Goal: Complete application form

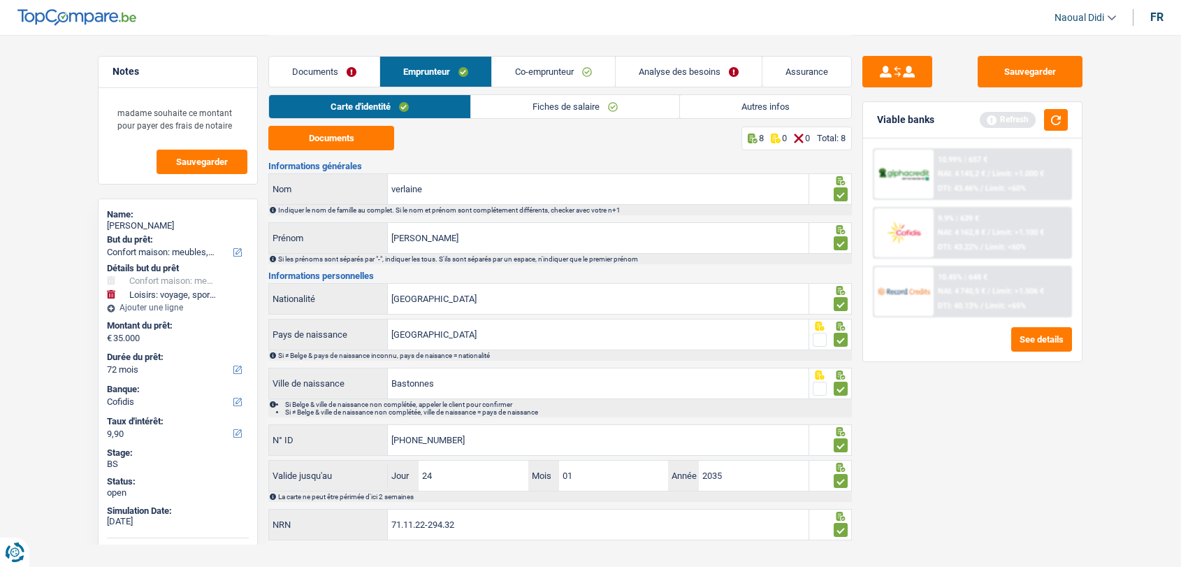
select select "household"
select select "hobbies"
select select "72"
select select "cofidis"
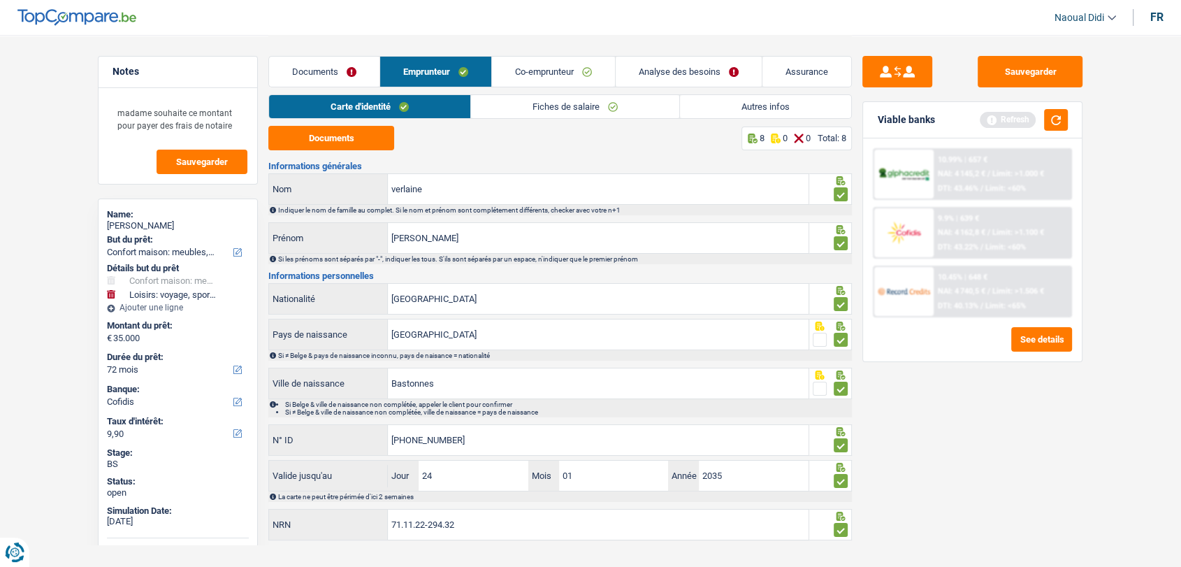
scroll to position [22, 0]
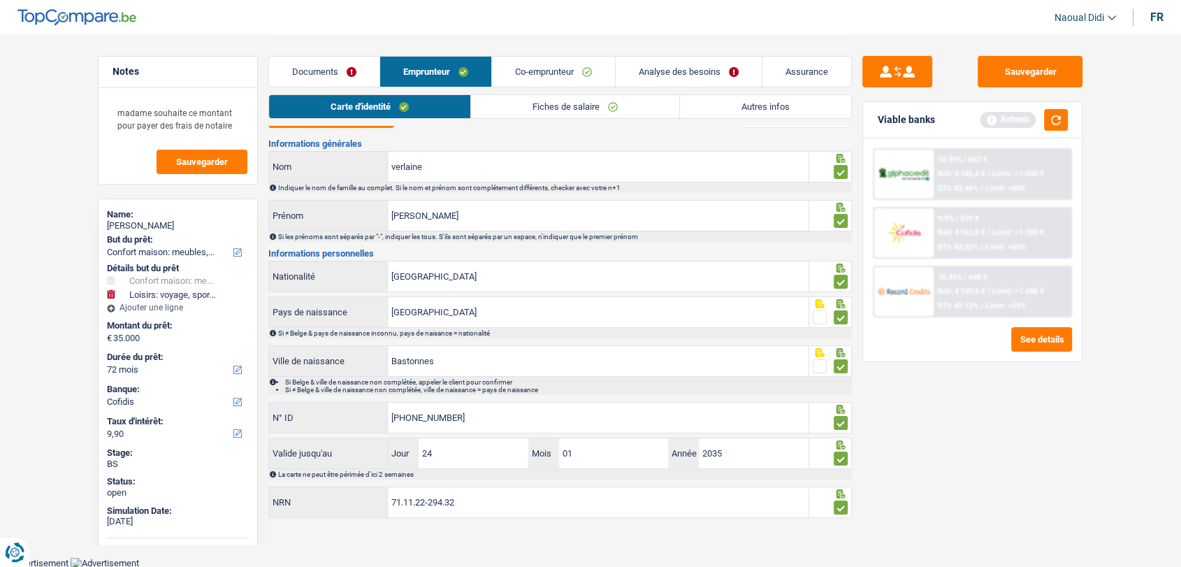
click at [337, 66] on link "Documents" at bounding box center [324, 72] width 110 height 30
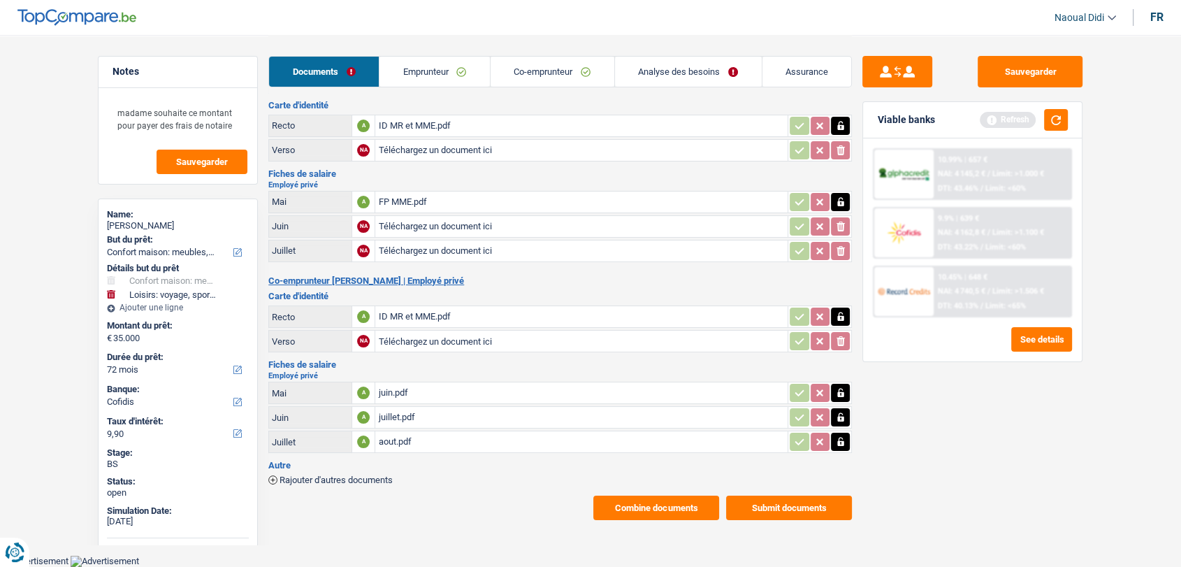
scroll to position [17, 0]
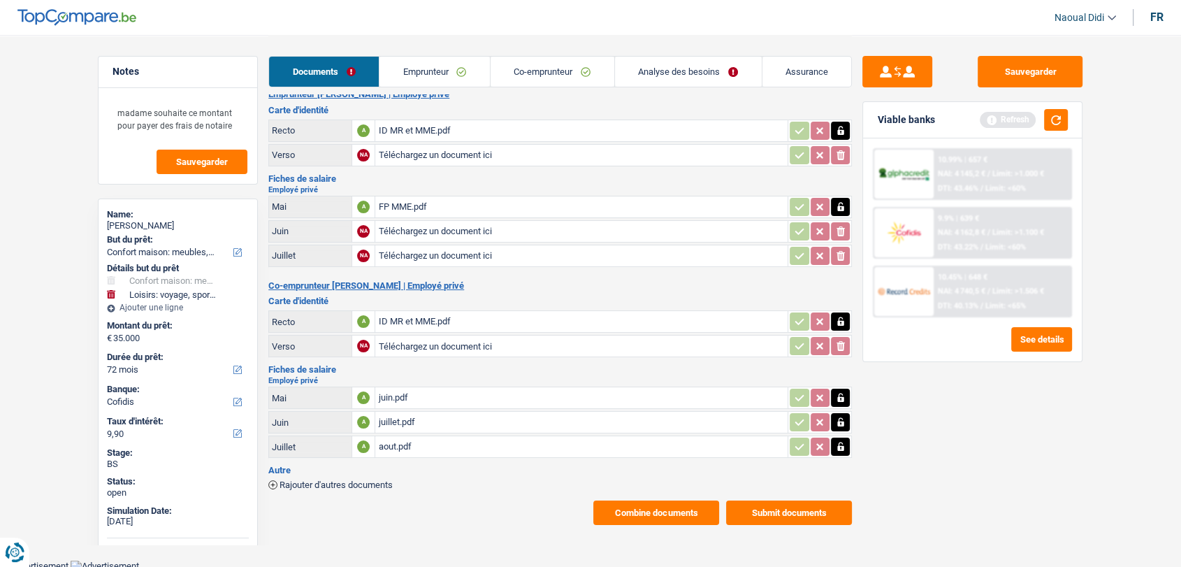
click at [440, 64] on link "Emprunteur" at bounding box center [434, 72] width 110 height 30
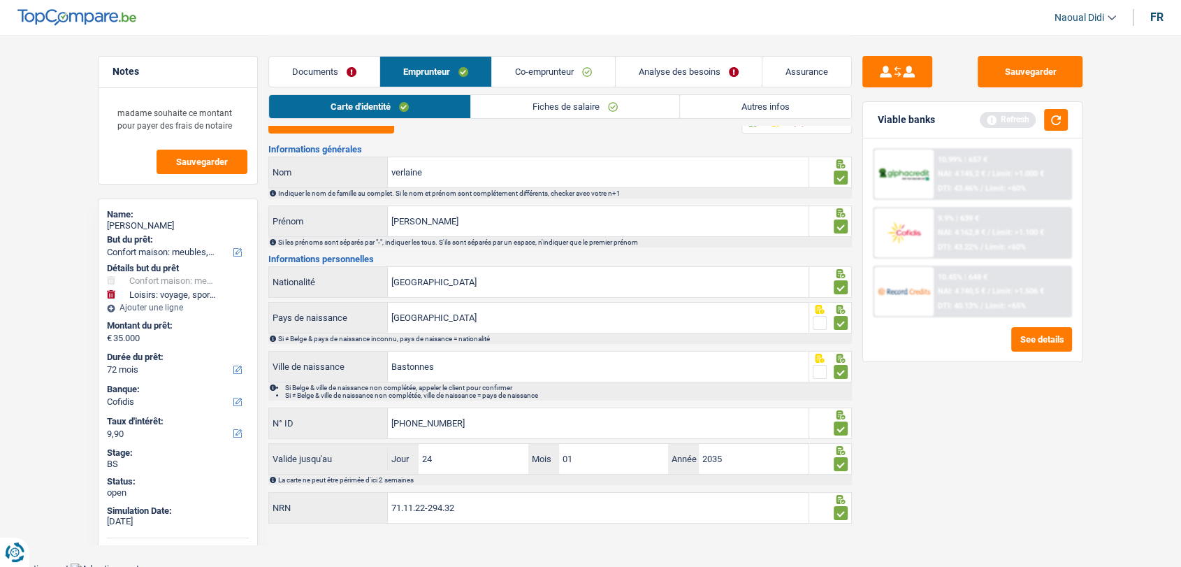
click at [341, 66] on link "Documents" at bounding box center [324, 72] width 110 height 30
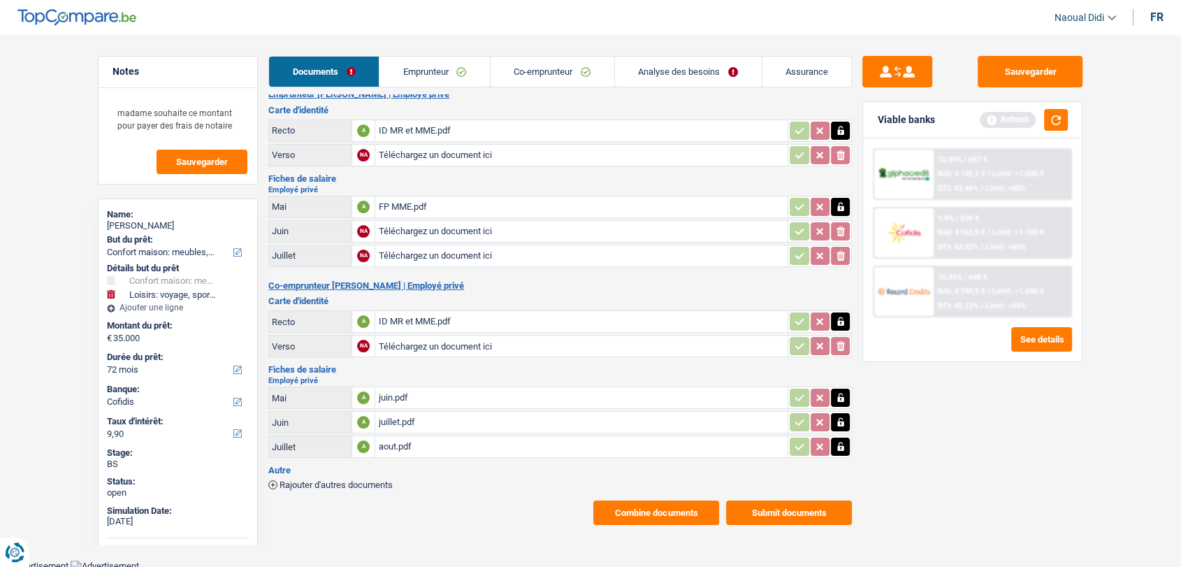
click at [412, 122] on div "ID MR et MME.pdf" at bounding box center [581, 130] width 407 height 21
click at [453, 66] on link "Emprunteur" at bounding box center [434, 72] width 110 height 30
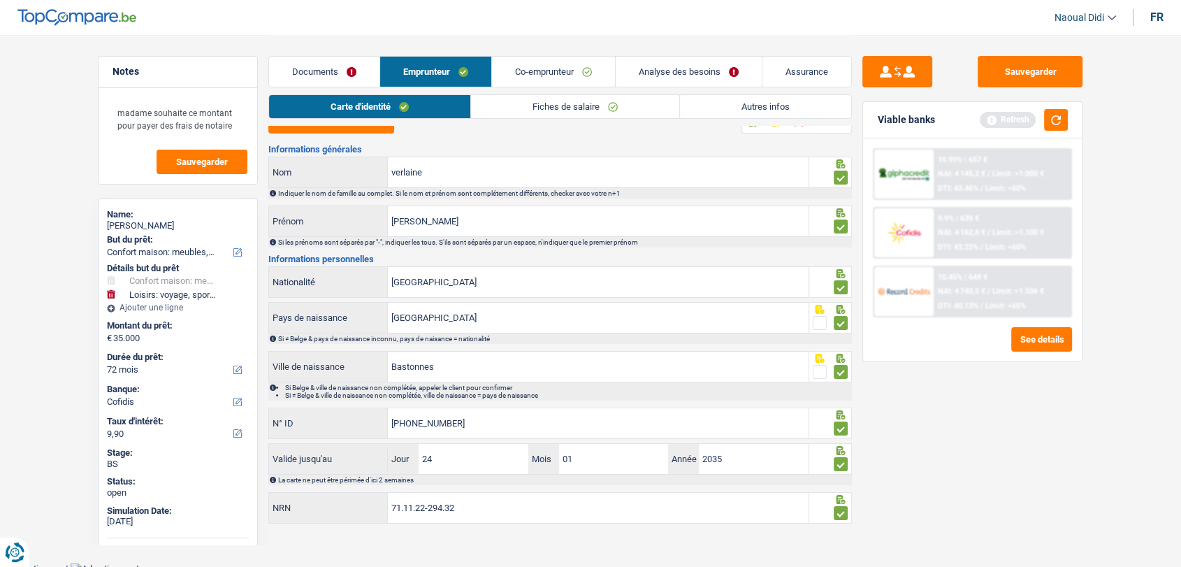
click at [558, 83] on link "Co-emprunteur" at bounding box center [553, 72] width 123 height 30
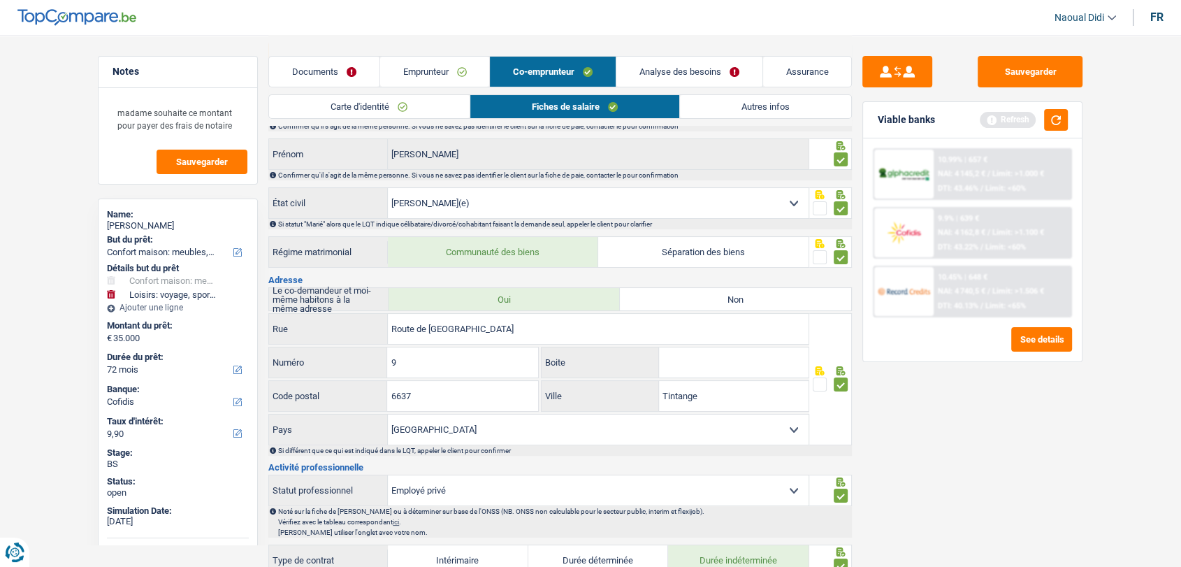
scroll to position [249, 0]
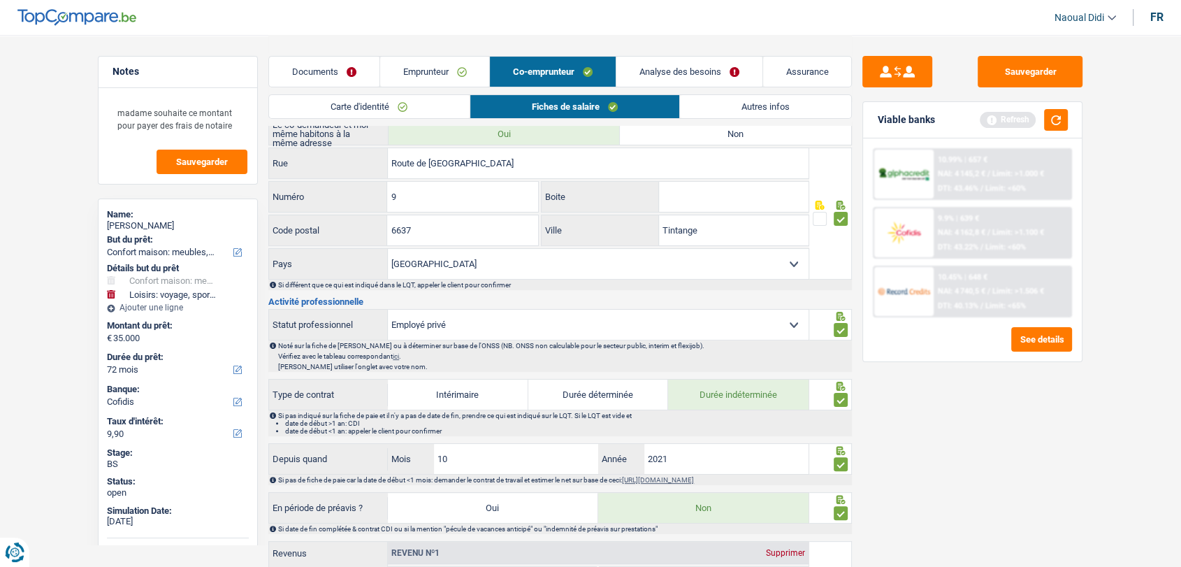
click at [361, 104] on link "Carte d'identité" at bounding box center [369, 106] width 200 height 23
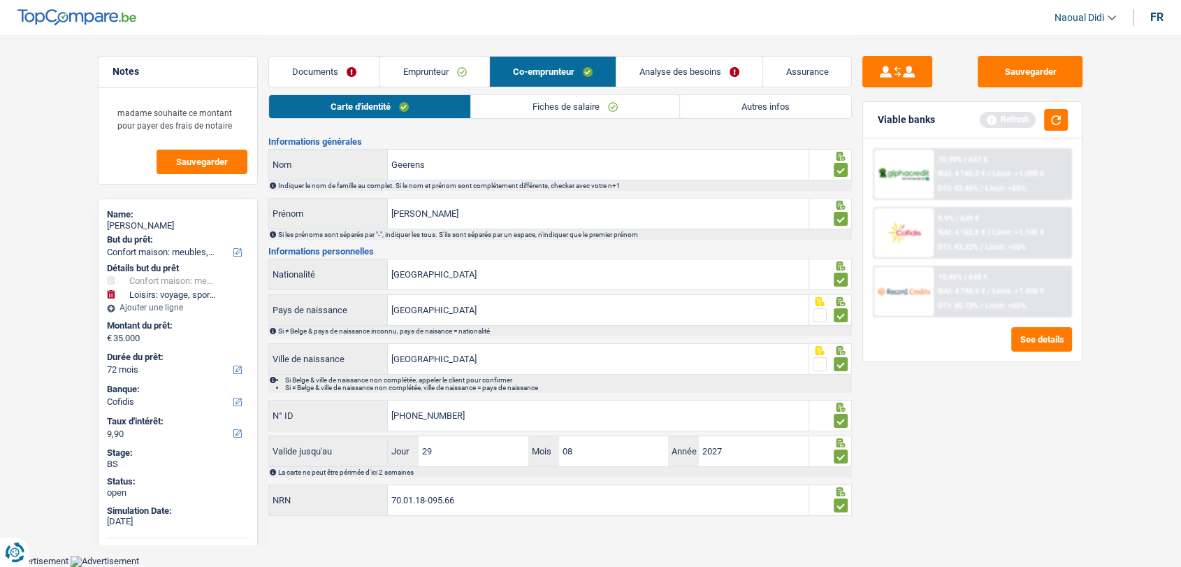
scroll to position [22, 0]
drag, startPoint x: 475, startPoint y: 428, endPoint x: 338, endPoint y: 412, distance: 138.0
click at [338, 412] on div "[PHONE_NUMBER] N° ID" at bounding box center [539, 418] width 540 height 30
paste input "0-08"
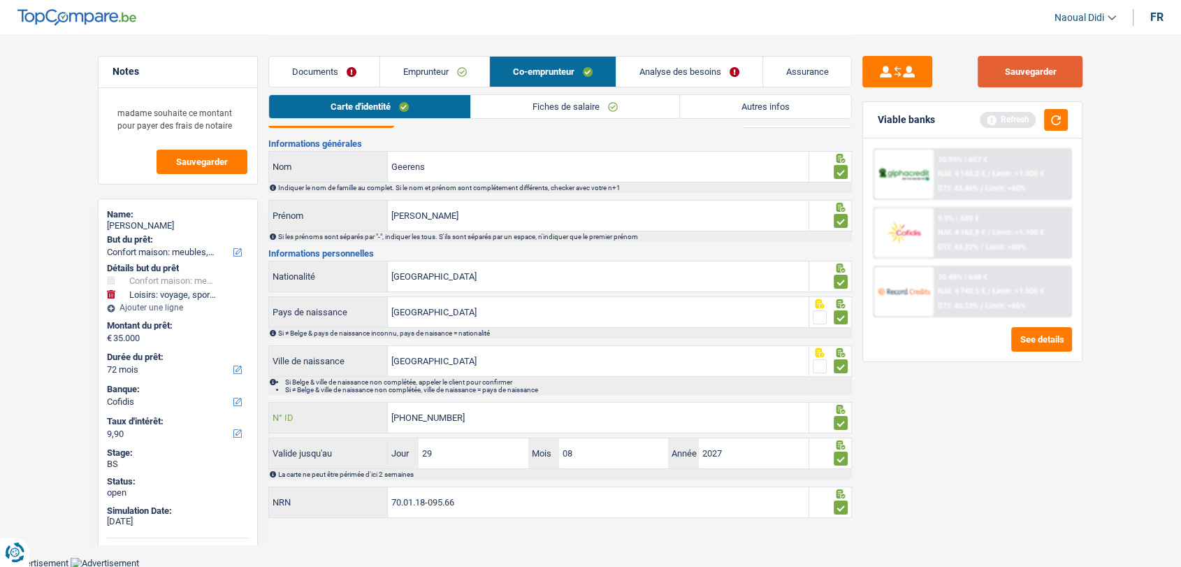
type input "[PHONE_NUMBER]"
click at [1052, 73] on button "Sauvegarder" at bounding box center [1030, 71] width 105 height 31
click at [310, 76] on link "Documents" at bounding box center [324, 72] width 110 height 30
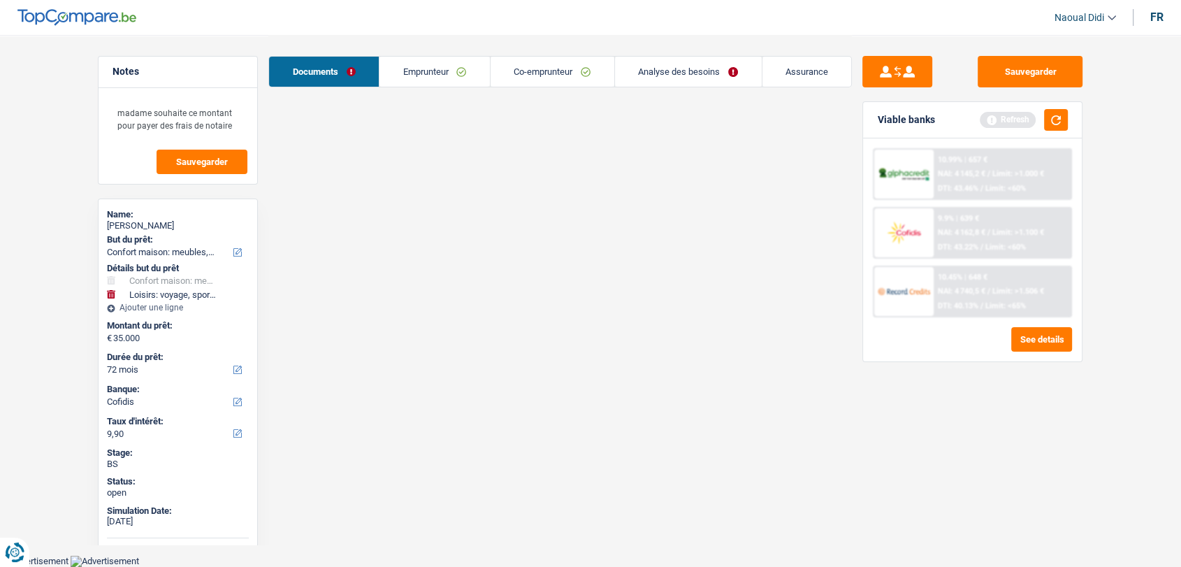
scroll to position [17, 0]
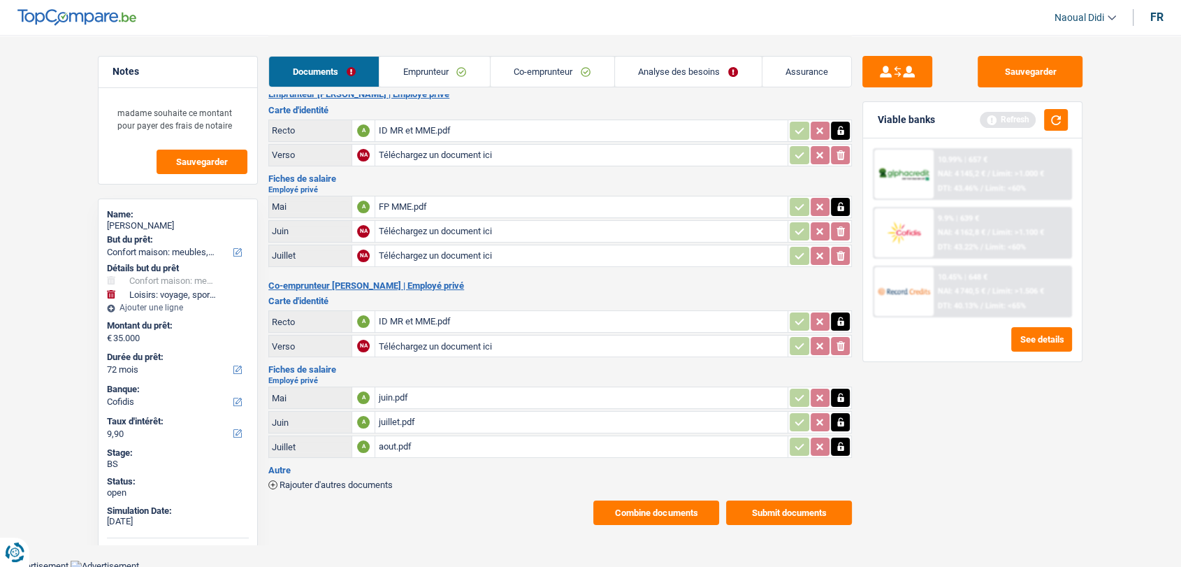
click at [390, 73] on link "Emprunteur" at bounding box center [434, 72] width 110 height 30
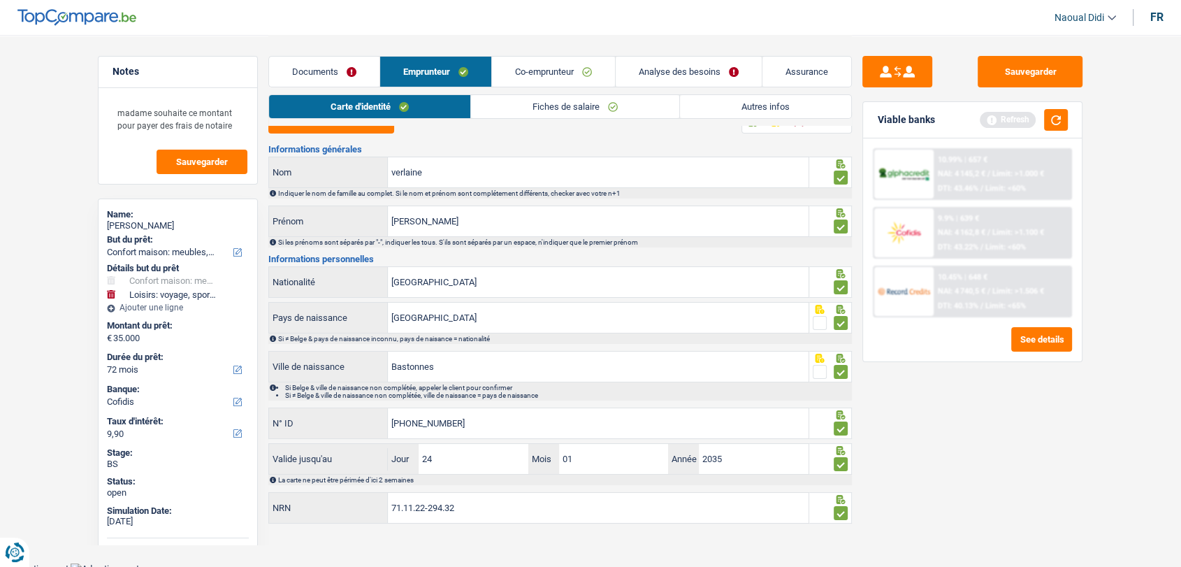
scroll to position [22, 0]
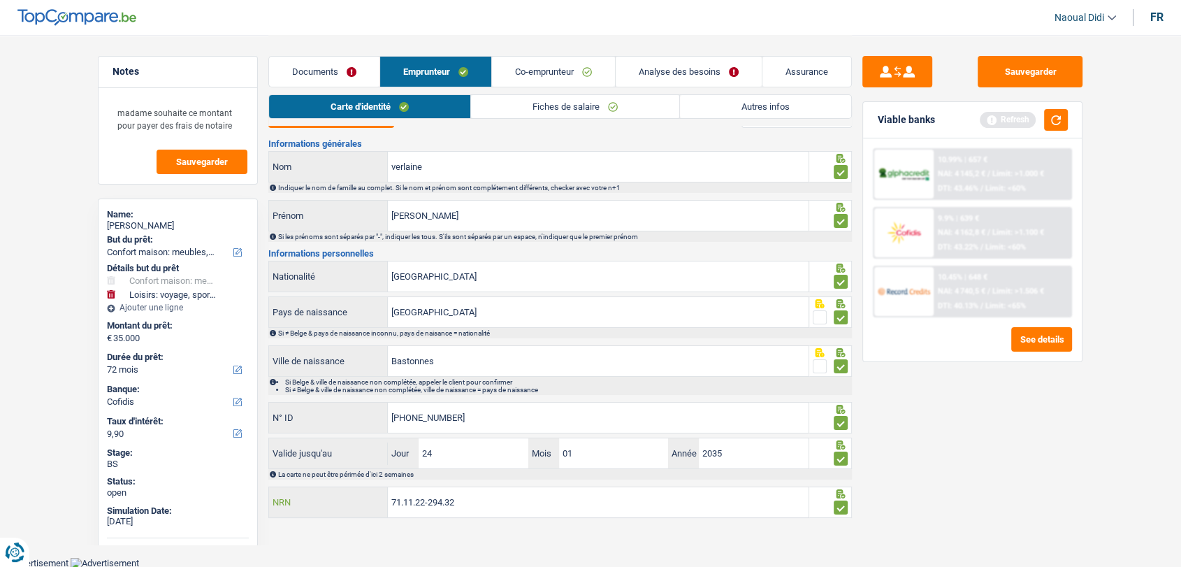
drag, startPoint x: 470, startPoint y: 507, endPoint x: 394, endPoint y: 500, distance: 75.7
click at [394, 500] on input "71.11.22-294.32" at bounding box center [598, 502] width 421 height 30
drag, startPoint x: 403, startPoint y: 500, endPoint x: 463, endPoint y: 510, distance: 60.2
click at [461, 511] on input "71.11.22-294.32" at bounding box center [598, 502] width 421 height 30
click at [453, 497] on input "71.11.22-294.32" at bounding box center [598, 502] width 421 height 30
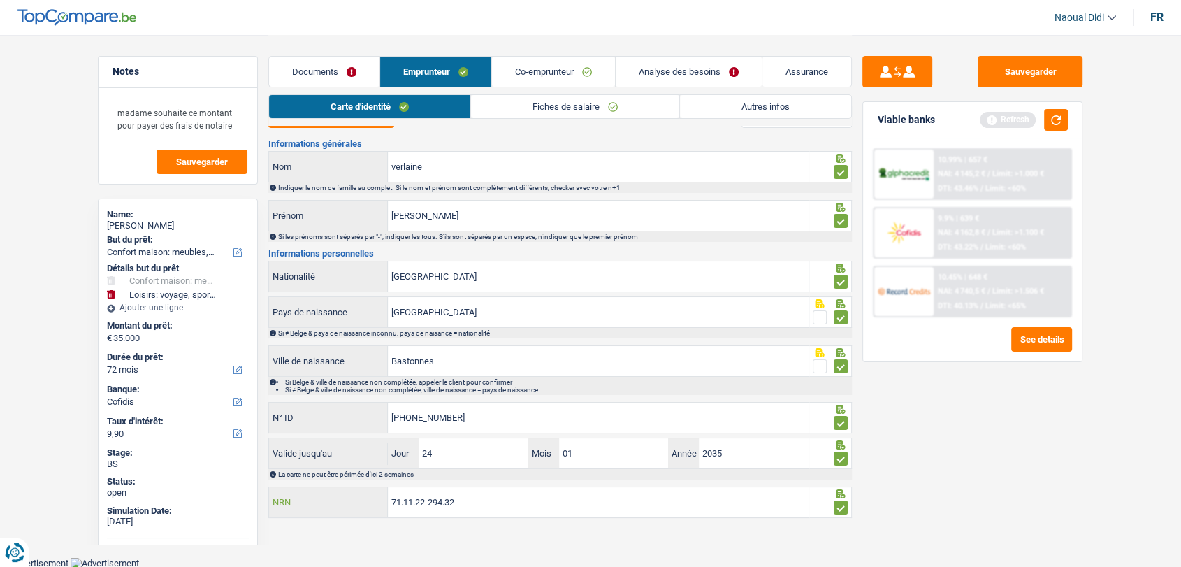
drag, startPoint x: 461, startPoint y: 502, endPoint x: 347, endPoint y: 493, distance: 113.6
click at [347, 493] on div "71.11.22-294.32 NRN" at bounding box center [539, 502] width 540 height 30
click at [540, 68] on link "Co-emprunteur" at bounding box center [553, 72] width 123 height 30
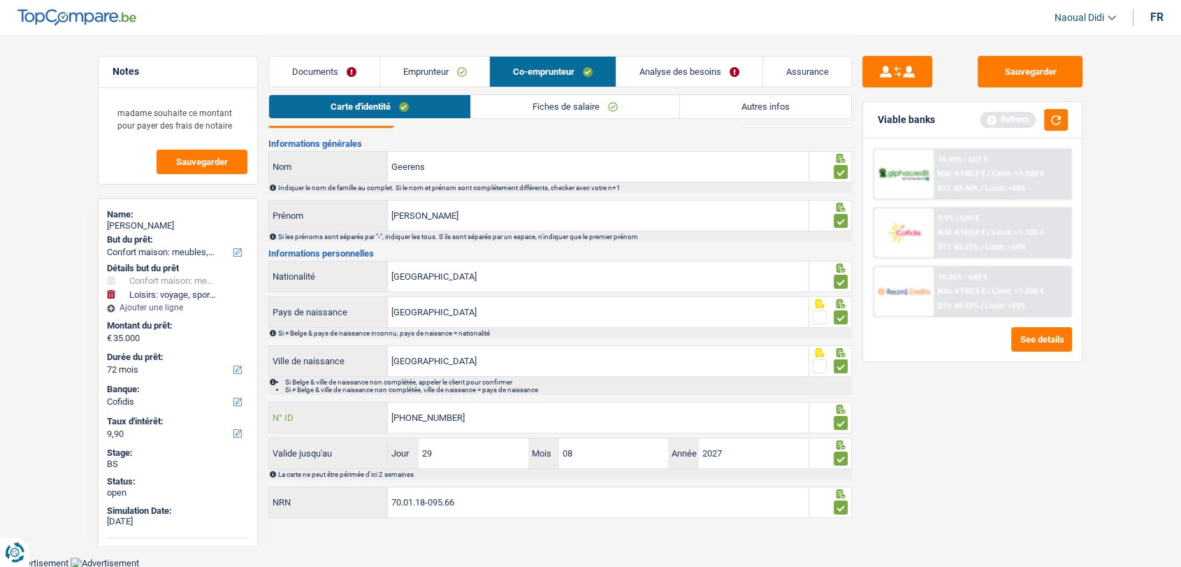
drag, startPoint x: 475, startPoint y: 418, endPoint x: 363, endPoint y: 405, distance: 111.9
click at [363, 405] on div "[PHONE_NUMBER] N° ID" at bounding box center [539, 418] width 540 height 30
click at [668, 71] on link "Analyse des besoins" at bounding box center [689, 72] width 146 height 30
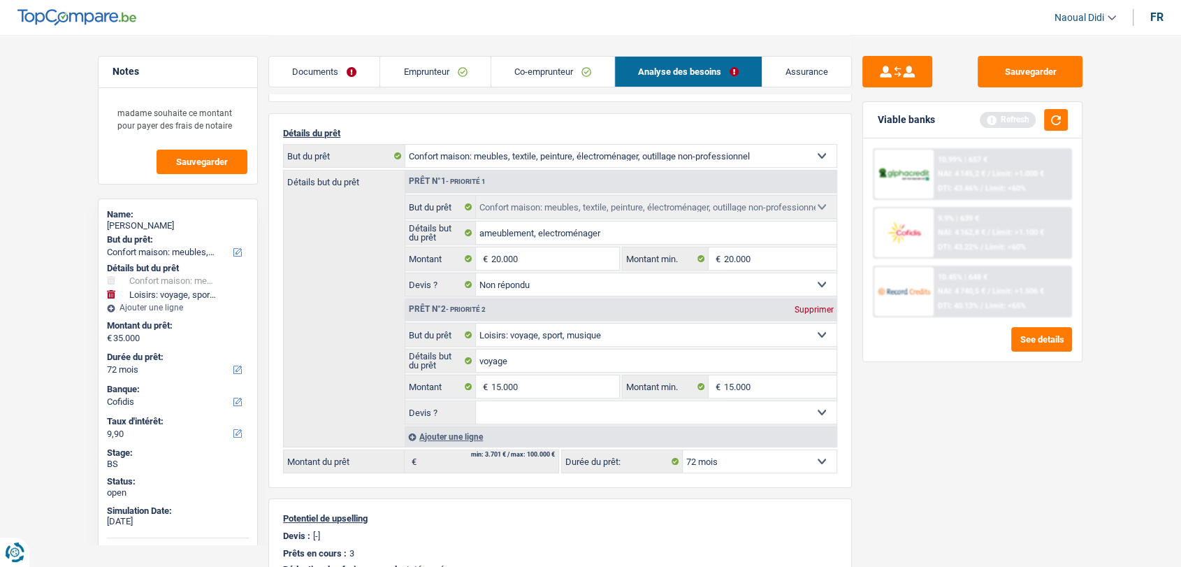
scroll to position [101, 0]
